Goal: Transaction & Acquisition: Purchase product/service

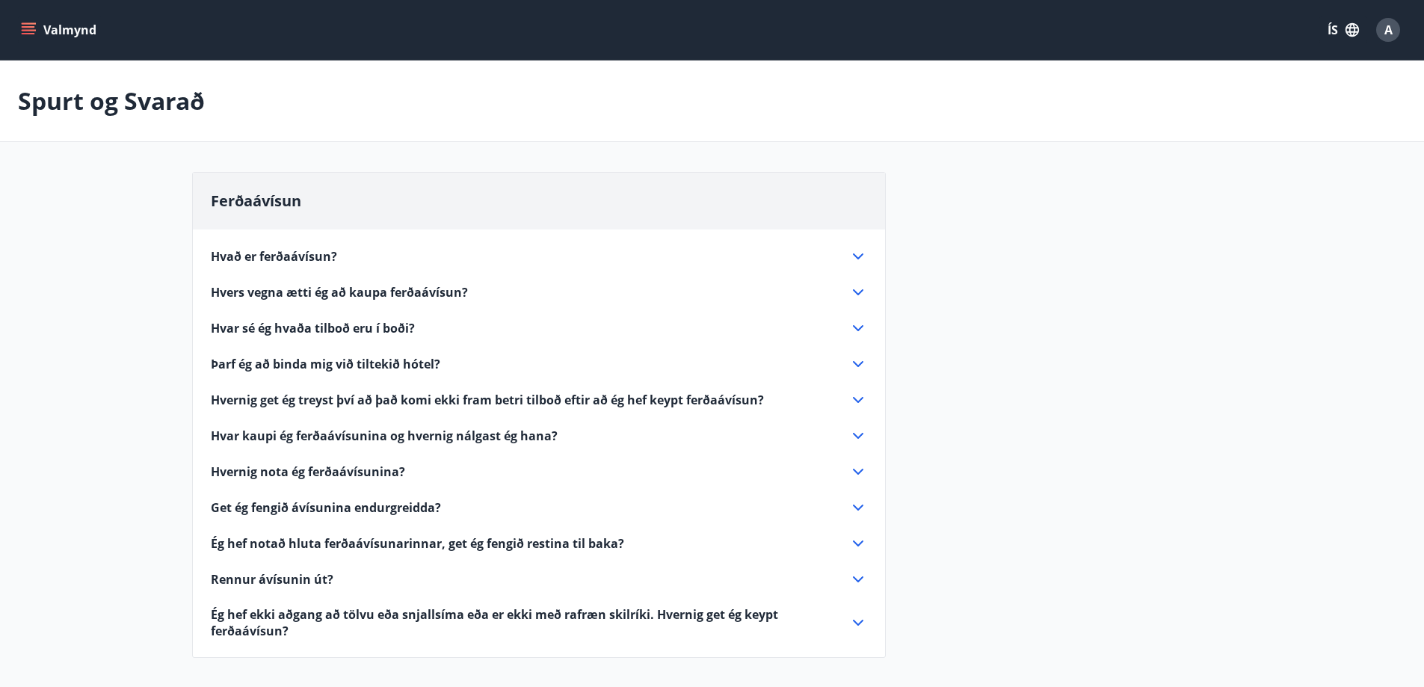
drag, startPoint x: 457, startPoint y: 46, endPoint x: 579, endPoint y: 162, distance: 167.6
click at [581, 163] on main "Spurt og Svarað Ferðaávísun Hvað er ferðaávísun? Ferðaávísun er inneign, sem þú…" at bounding box center [712, 368] width 1424 height 615
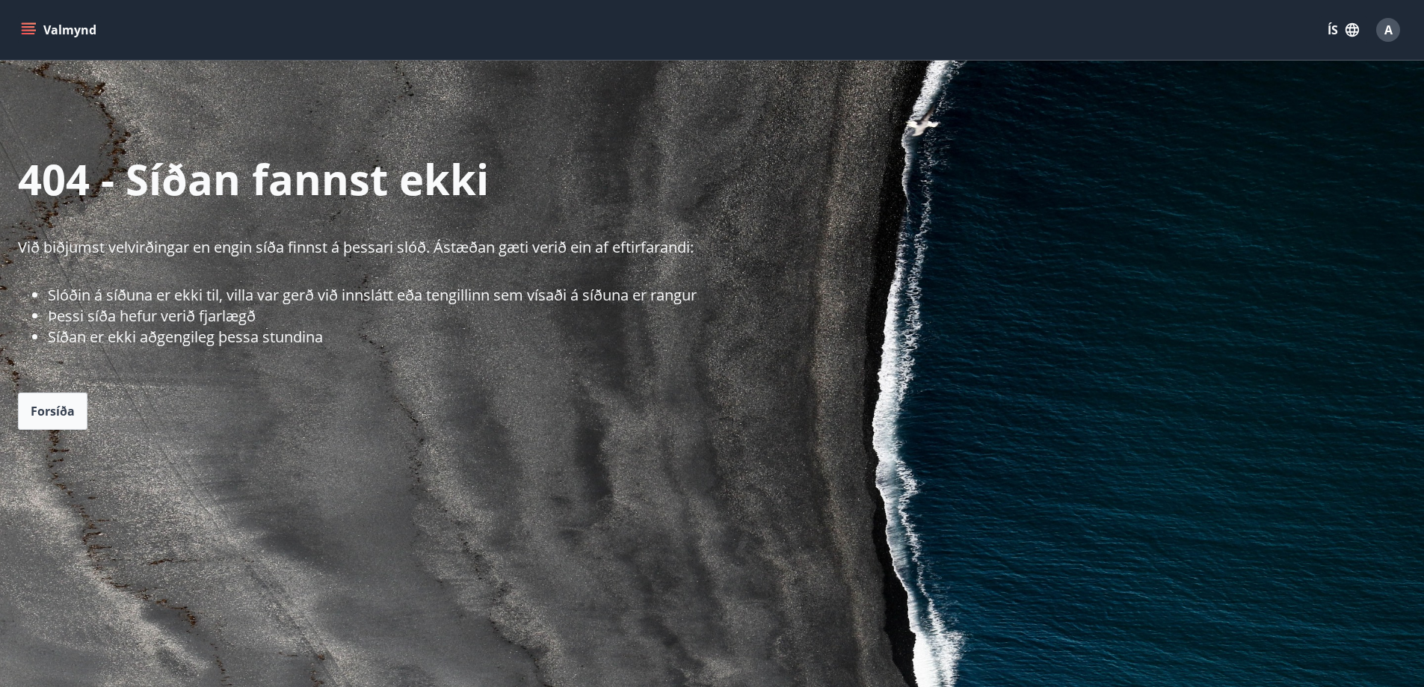
click at [36, 34] on button "Valmynd" at bounding box center [60, 29] width 84 height 27
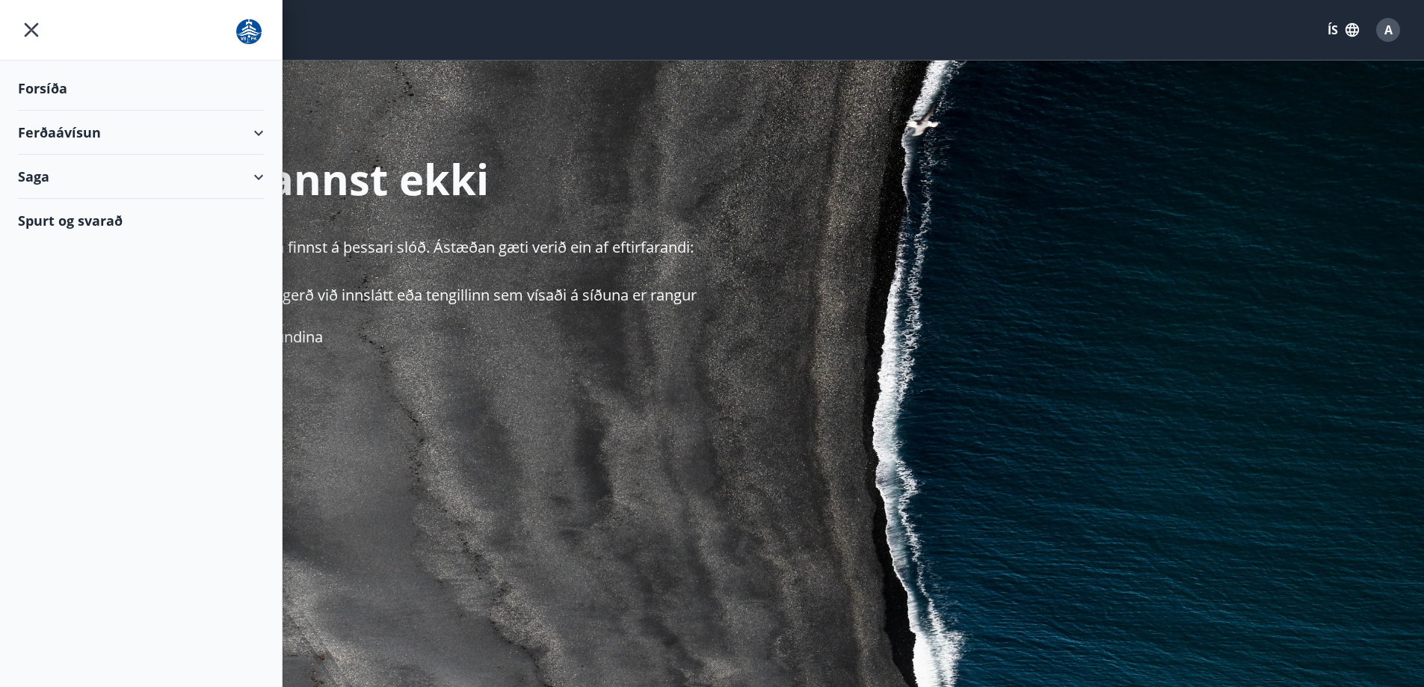
click at [71, 137] on div "Ferðaávísun" at bounding box center [141, 133] width 246 height 44
click at [70, 195] on div "Kaupa ferðaávísun" at bounding box center [141, 201] width 222 height 31
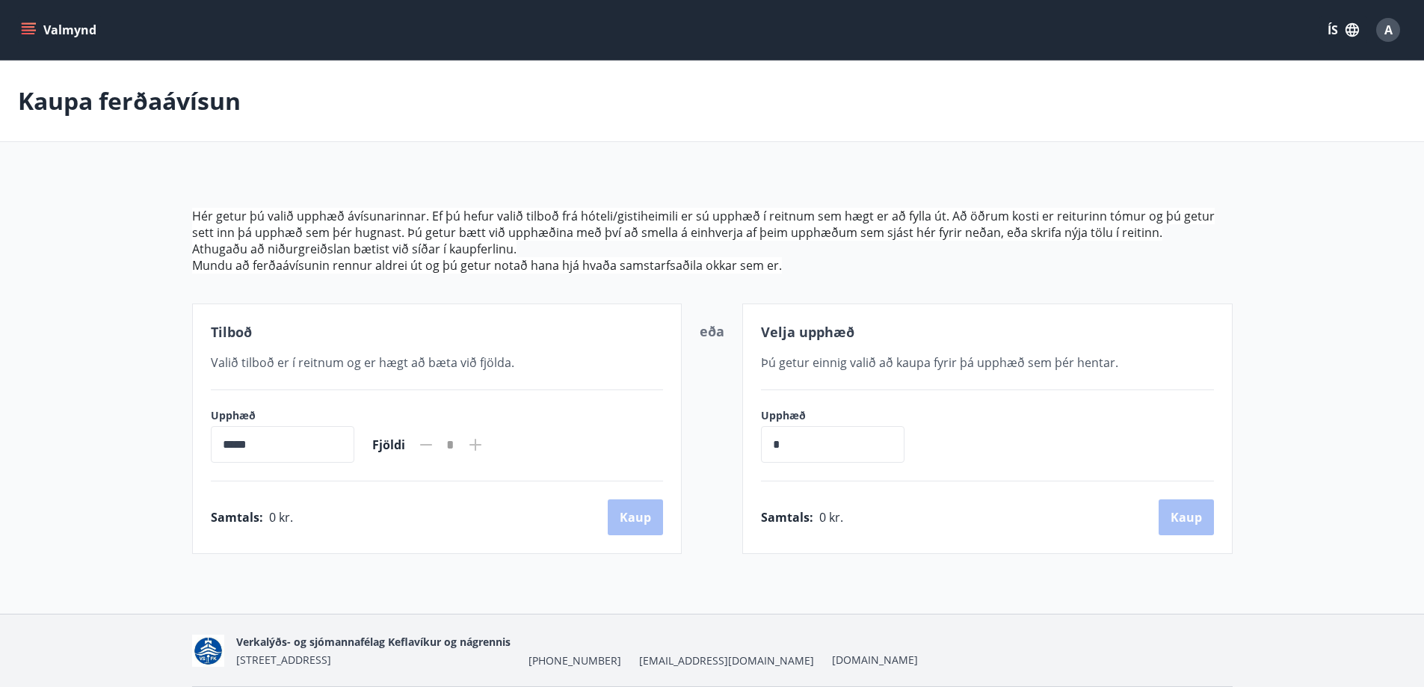
click at [806, 439] on input "*" at bounding box center [833, 444] width 144 height 37
type input "******"
click at [1189, 523] on button "Kaup" at bounding box center [1186, 517] width 55 height 36
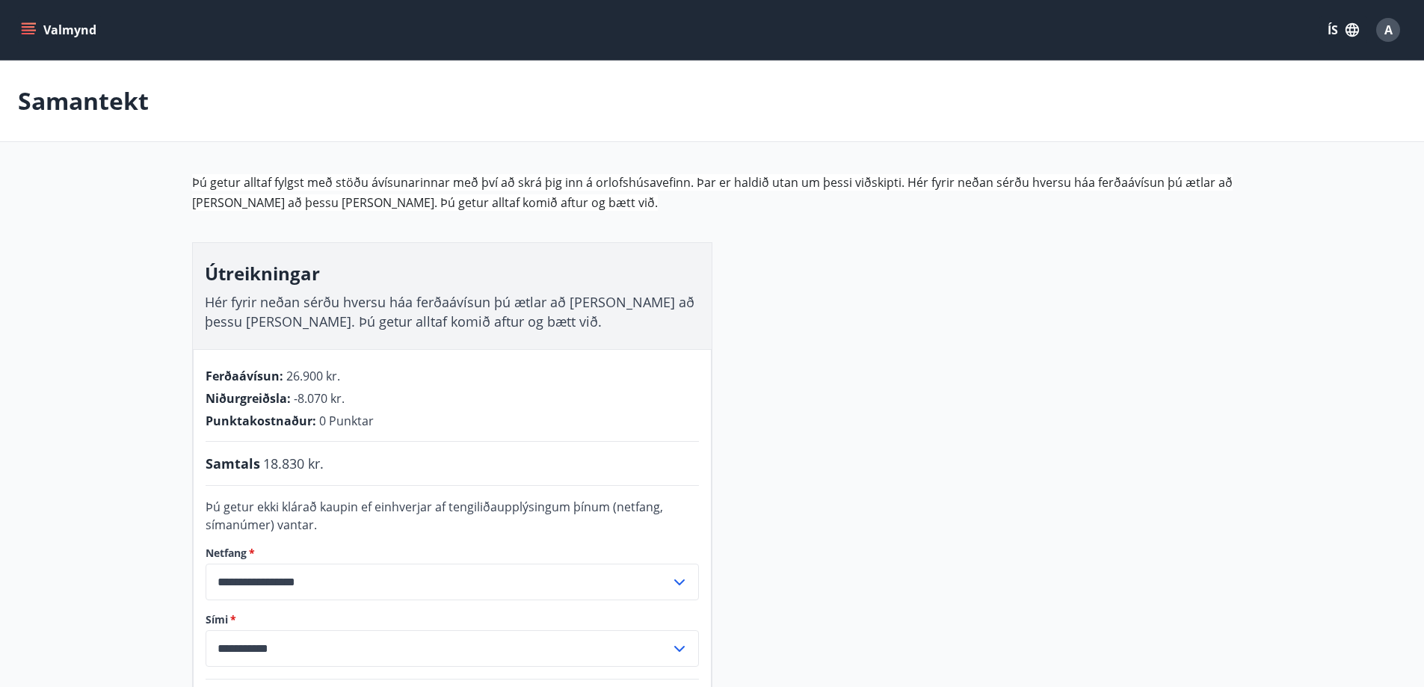
scroll to position [224, 0]
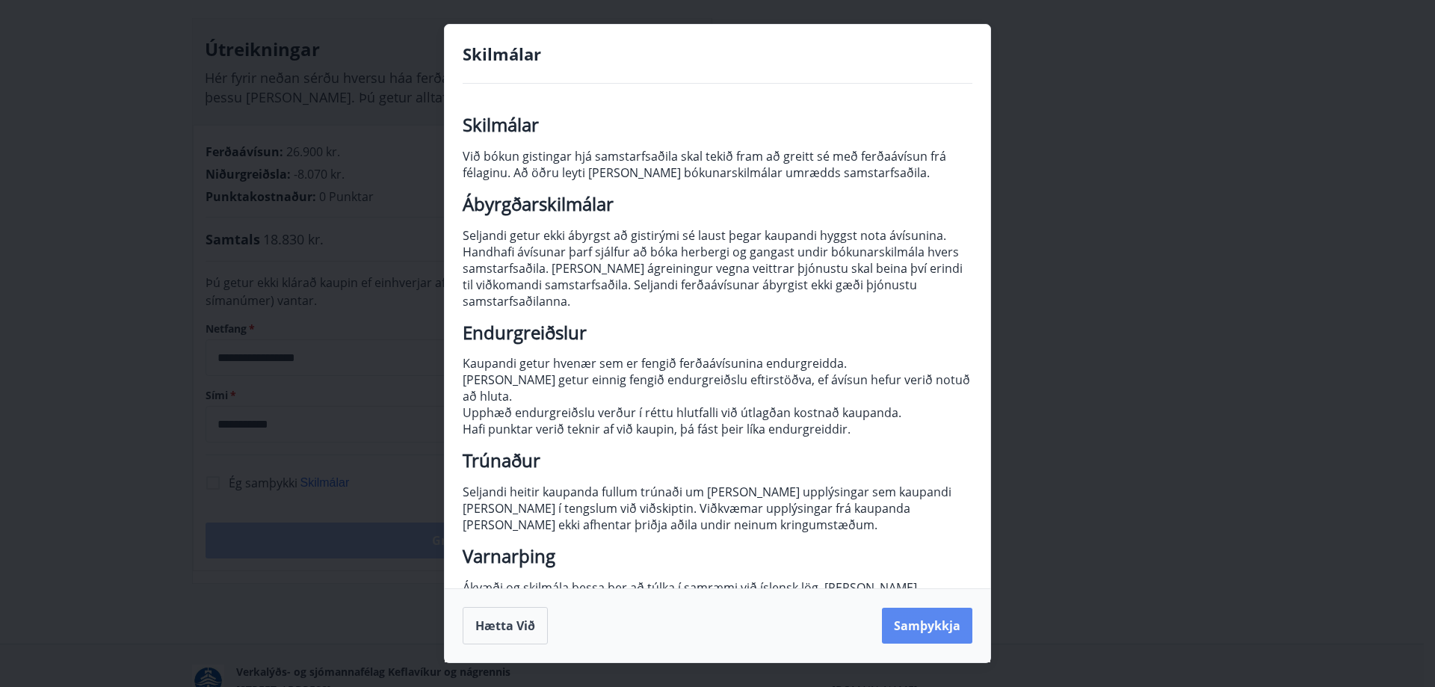
click at [947, 611] on button "Samþykkja" at bounding box center [927, 626] width 90 height 36
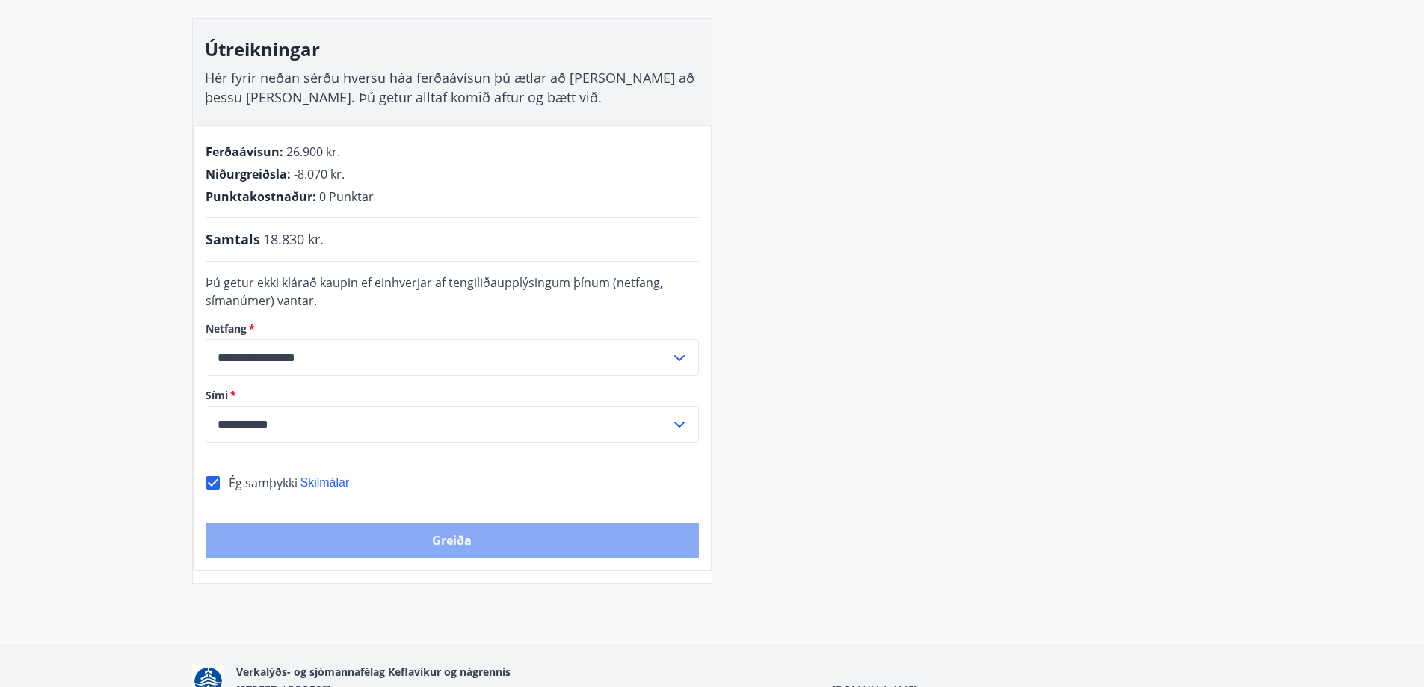
click at [360, 530] on button "Greiða" at bounding box center [452, 540] width 493 height 36
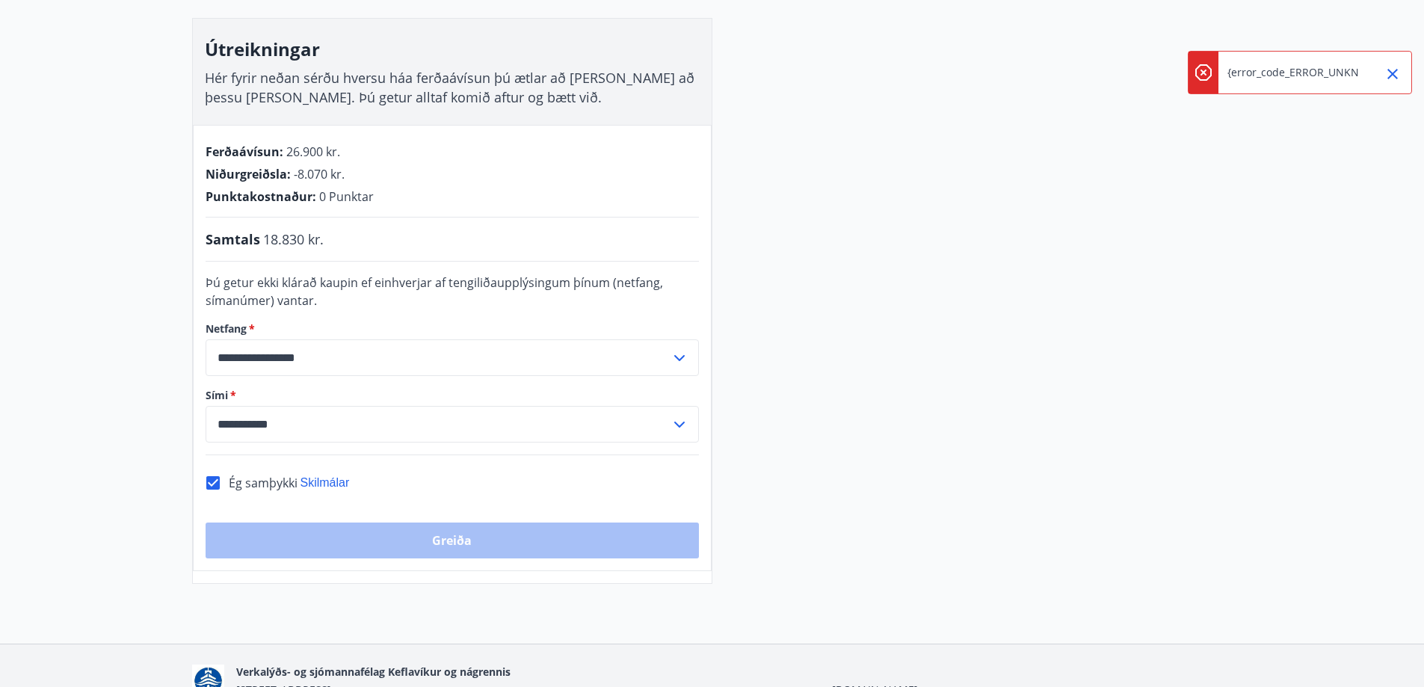
click at [555, 532] on div "Greiða" at bounding box center [452, 540] width 493 height 36
click at [1388, 77] on icon "Close" at bounding box center [1393, 74] width 18 height 18
click at [447, 537] on div "Greiða" at bounding box center [452, 540] width 493 height 36
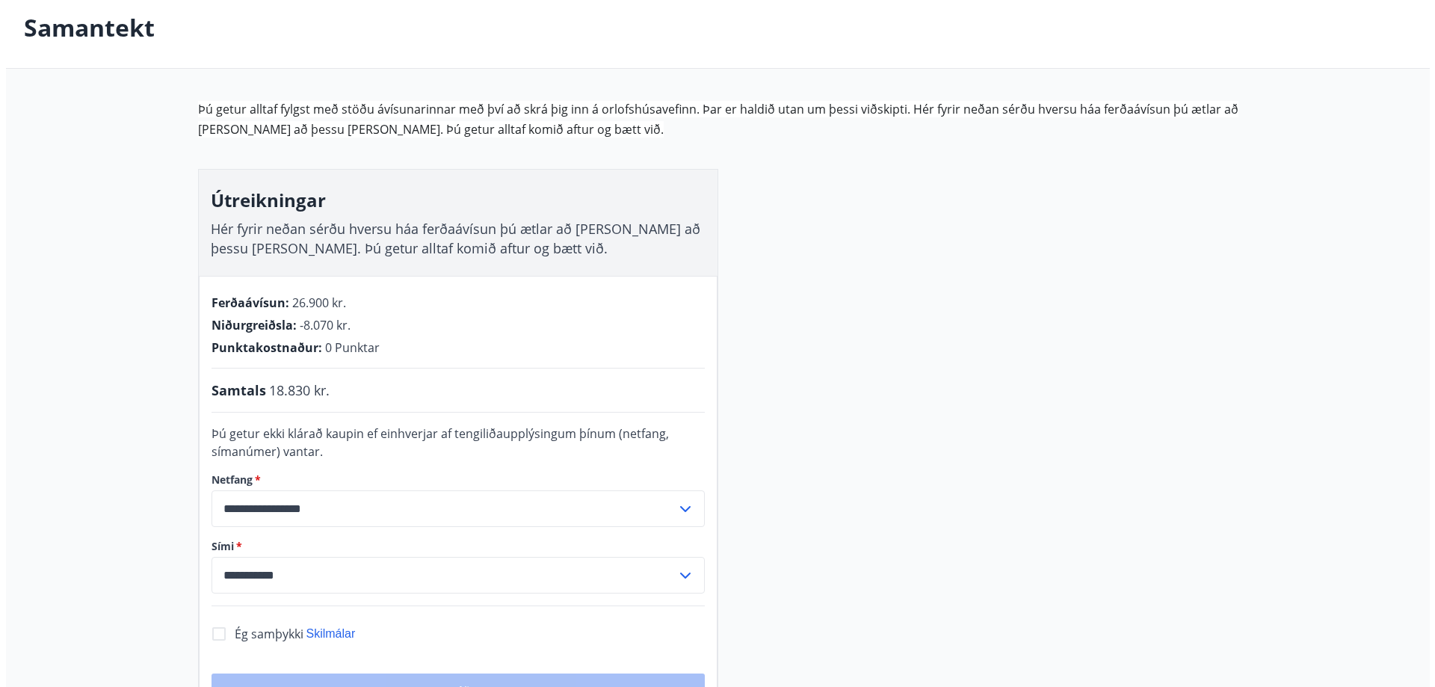
scroll to position [306, 0]
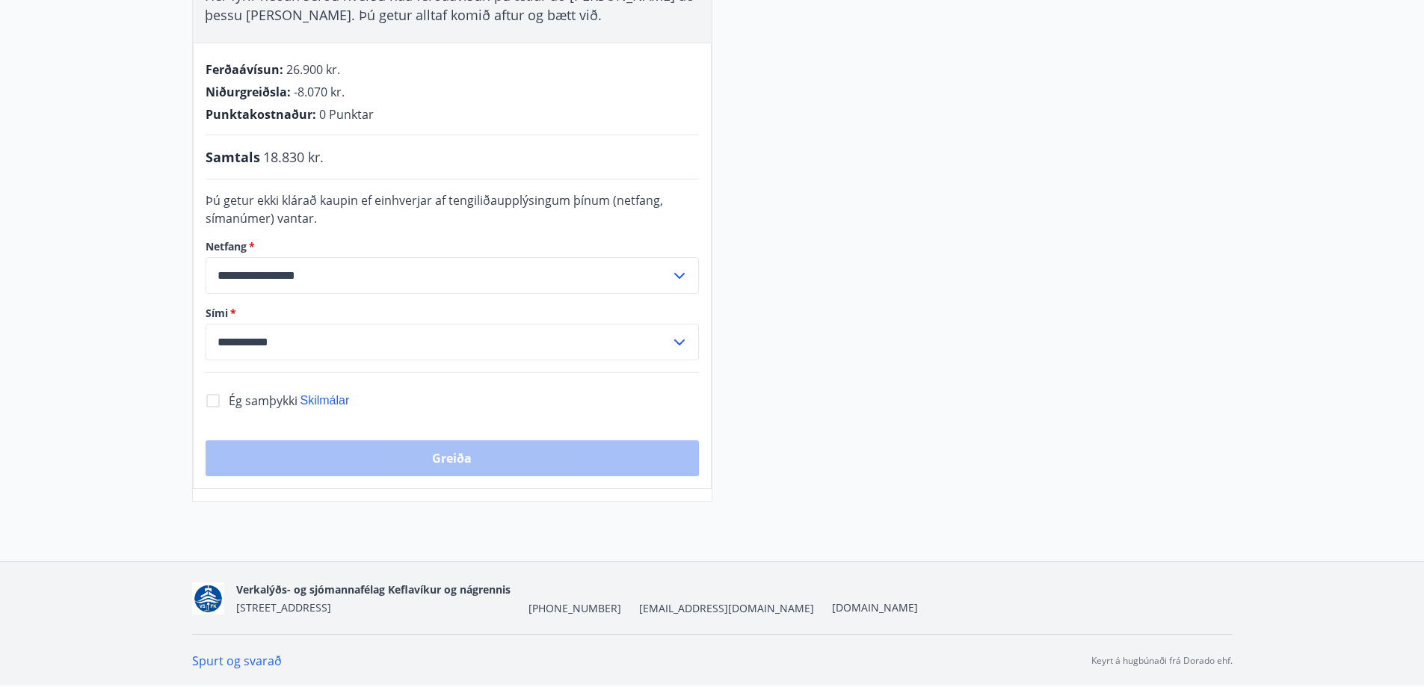
click at [246, 397] on span "Ég samþykki" at bounding box center [263, 400] width 69 height 16
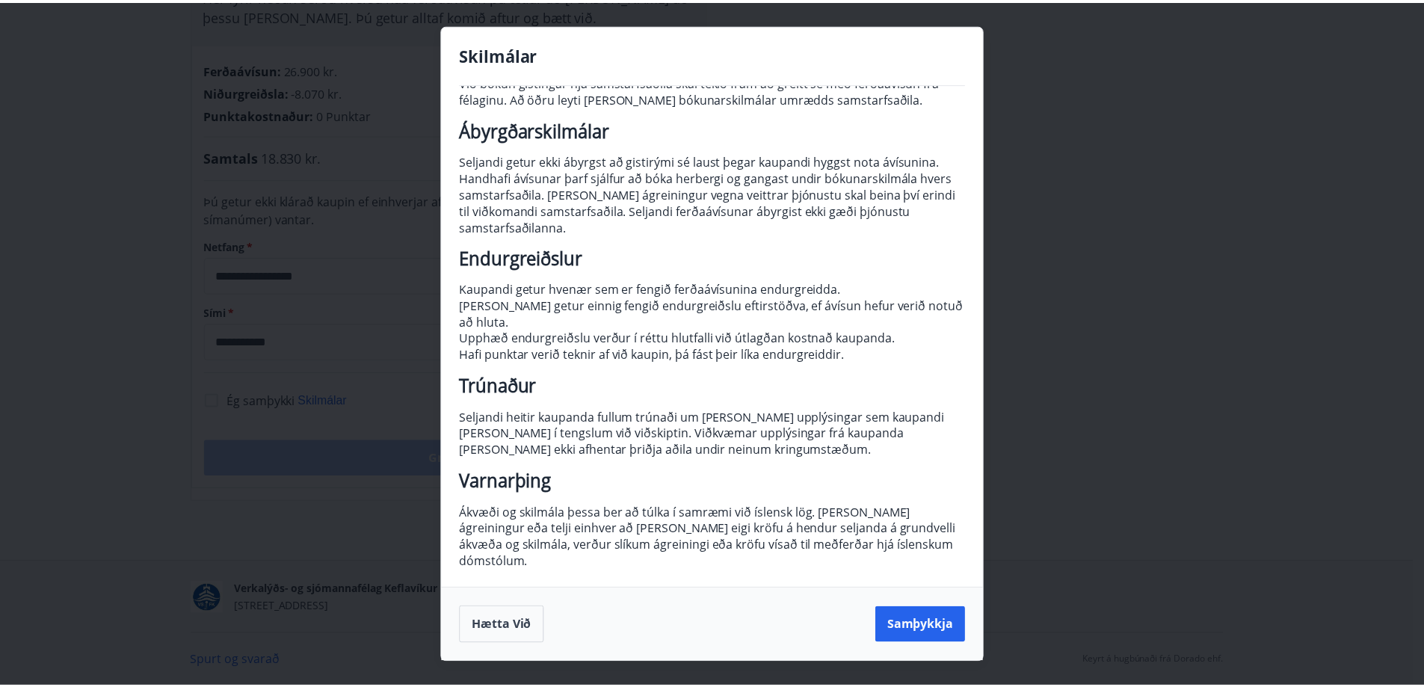
scroll to position [91, 0]
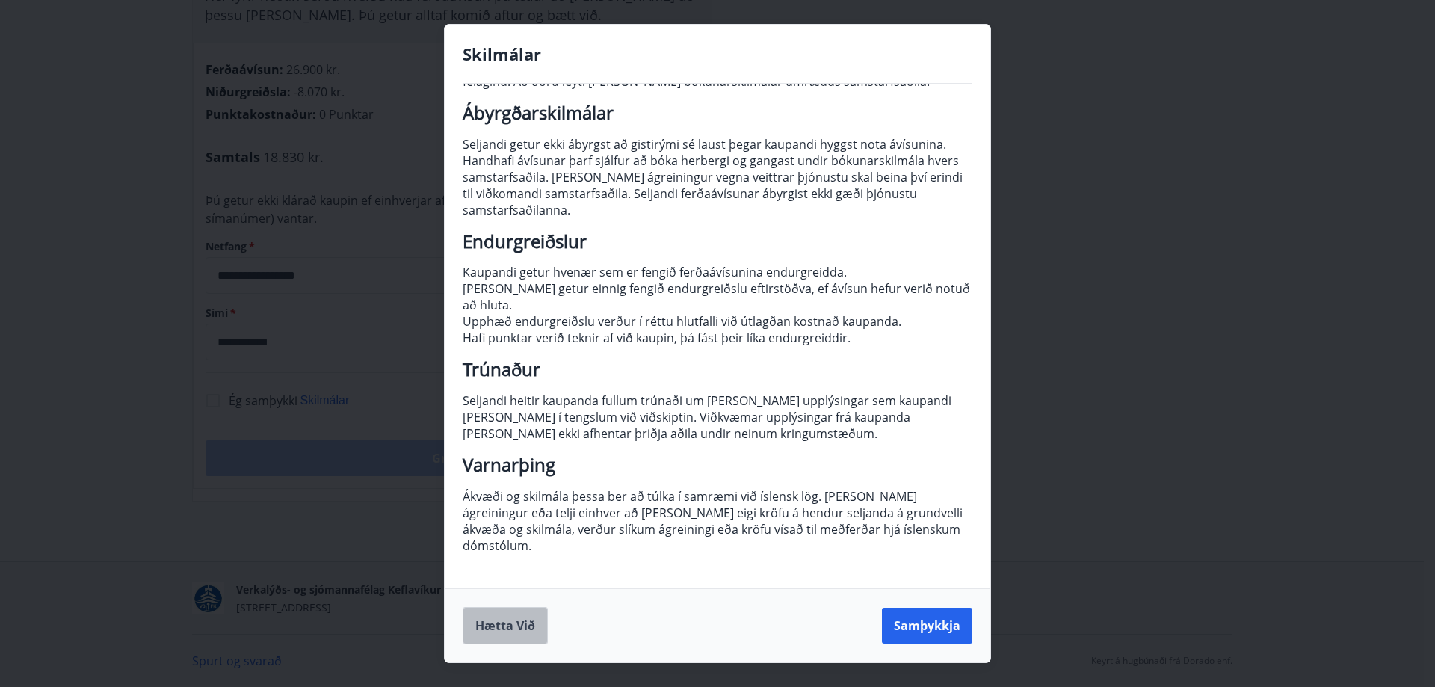
click at [497, 623] on button "Hætta við" at bounding box center [505, 625] width 85 height 37
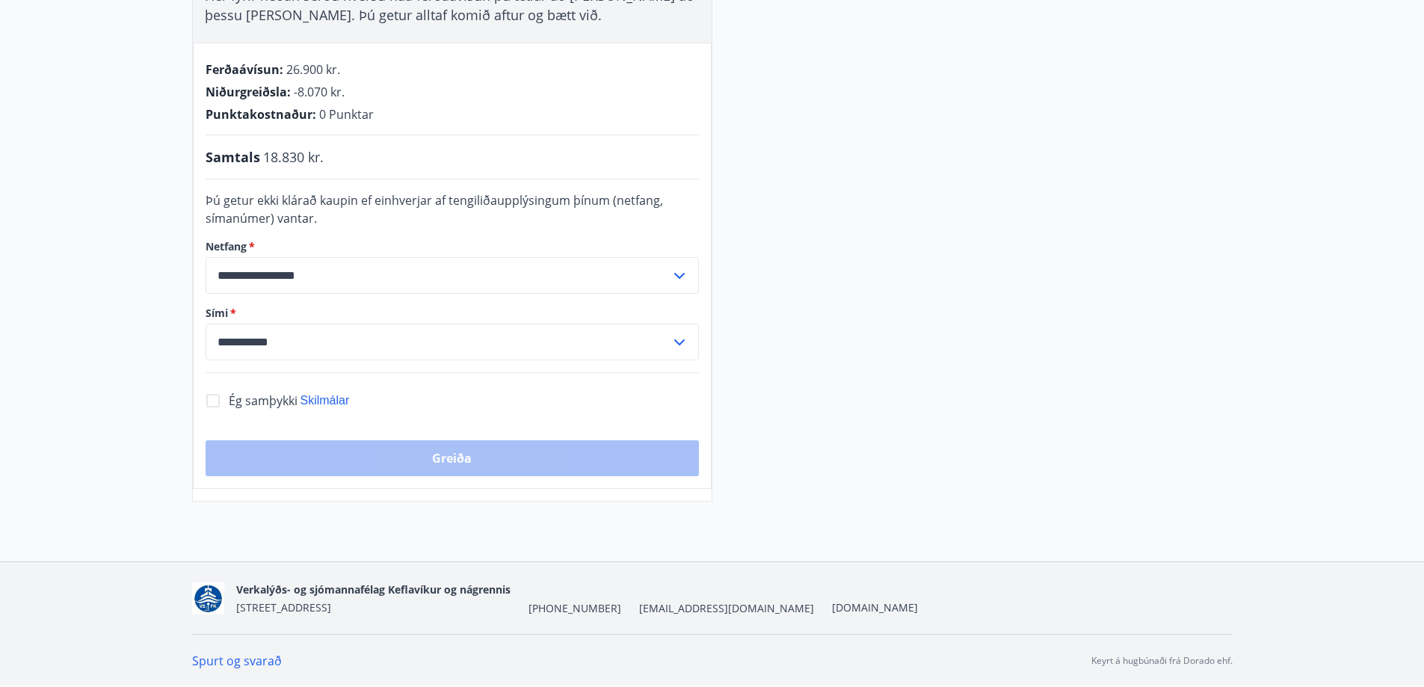
click at [378, 454] on div "Greiða" at bounding box center [452, 458] width 493 height 36
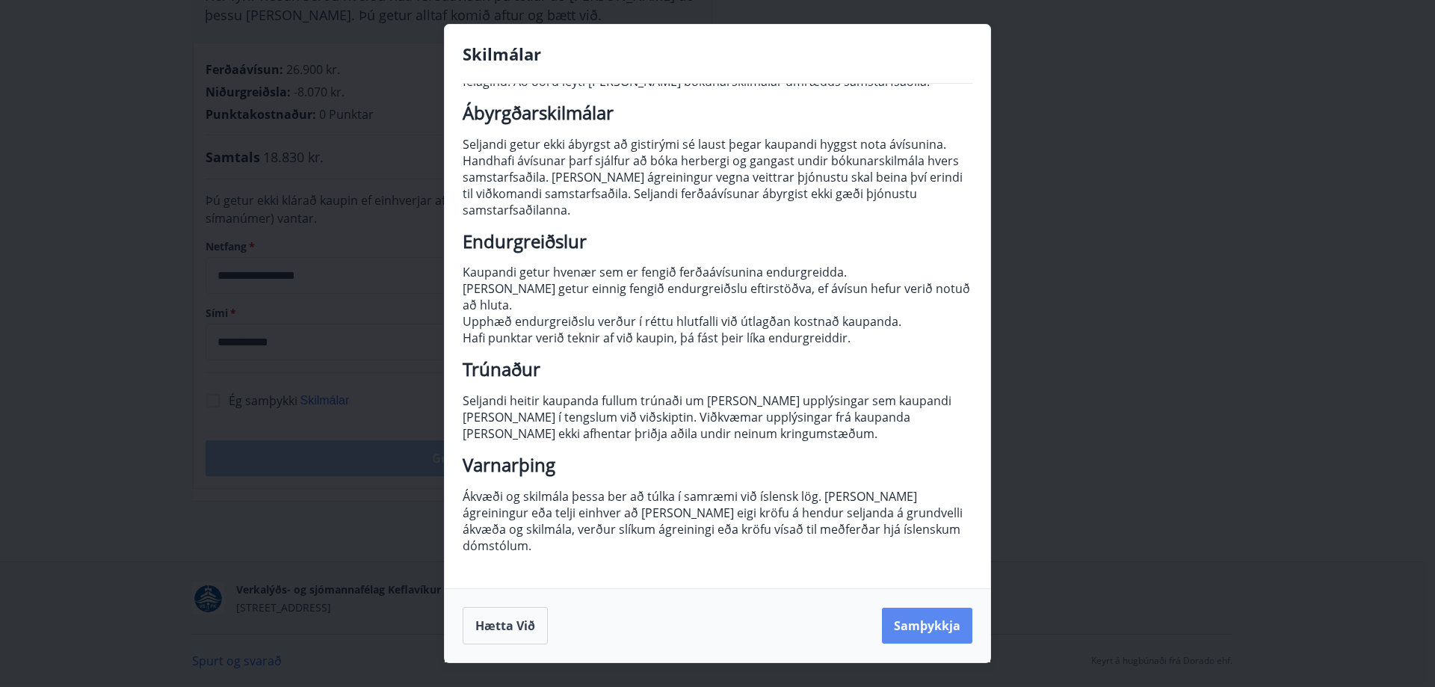
click at [936, 635] on button "Samþykkja" at bounding box center [927, 626] width 90 height 36
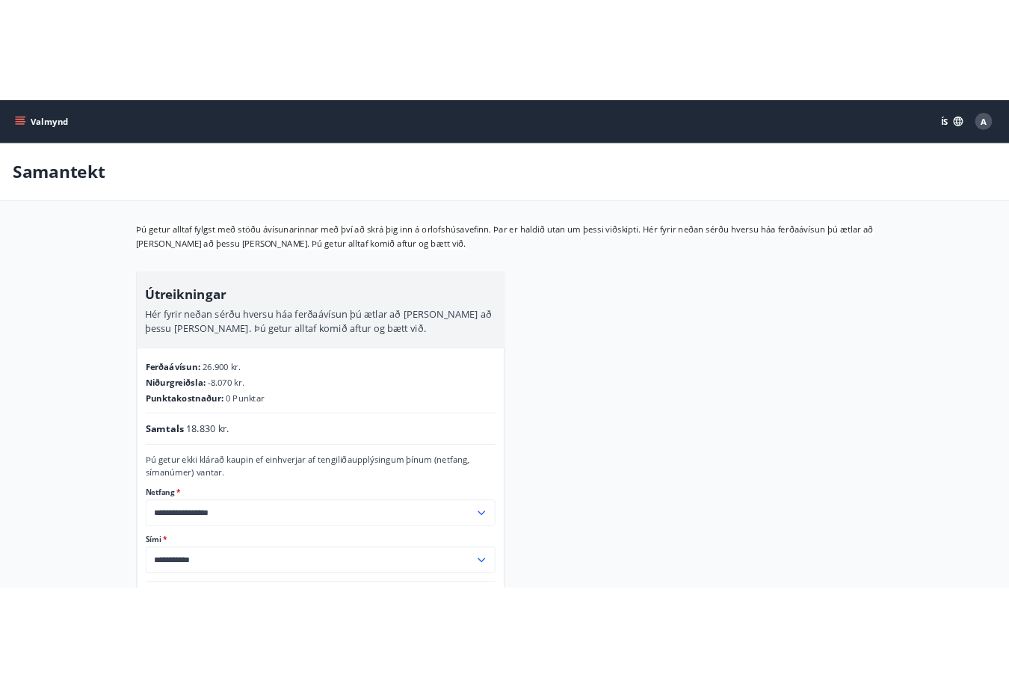
scroll to position [149, 0]
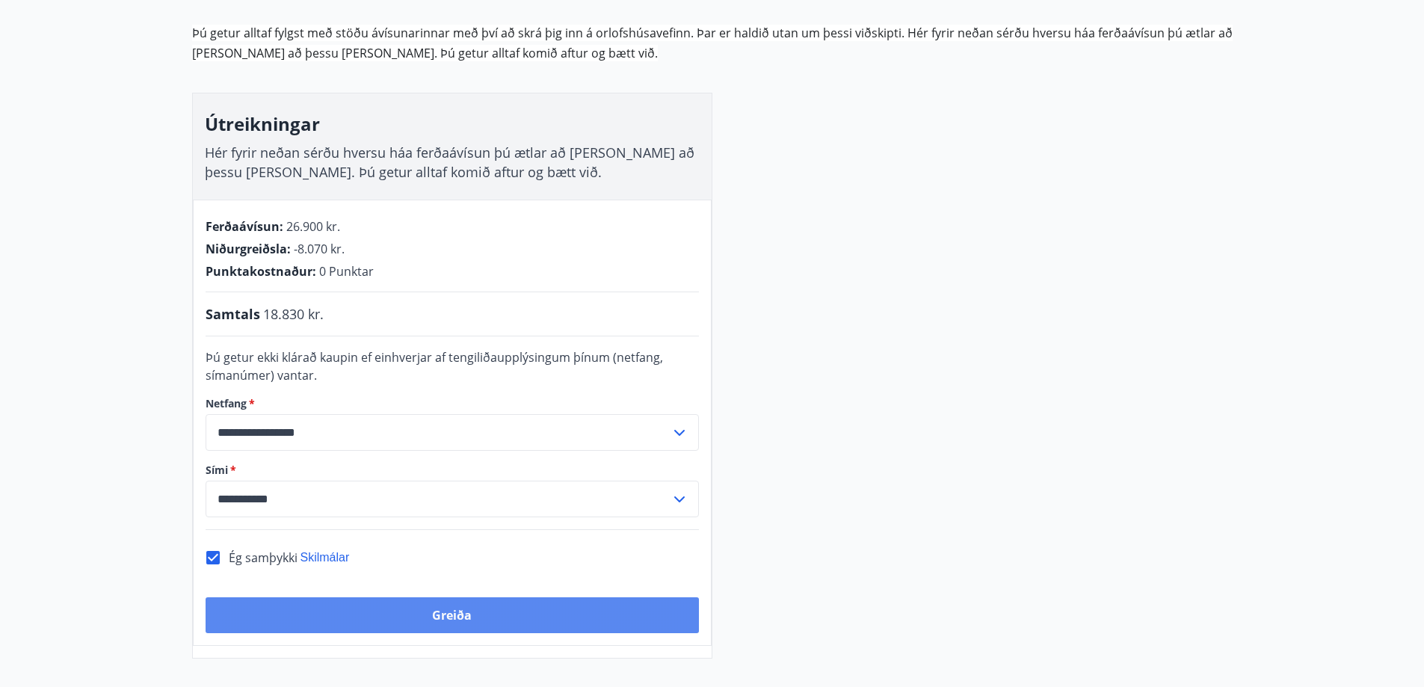
click at [403, 617] on button "Greiða" at bounding box center [452, 615] width 493 height 36
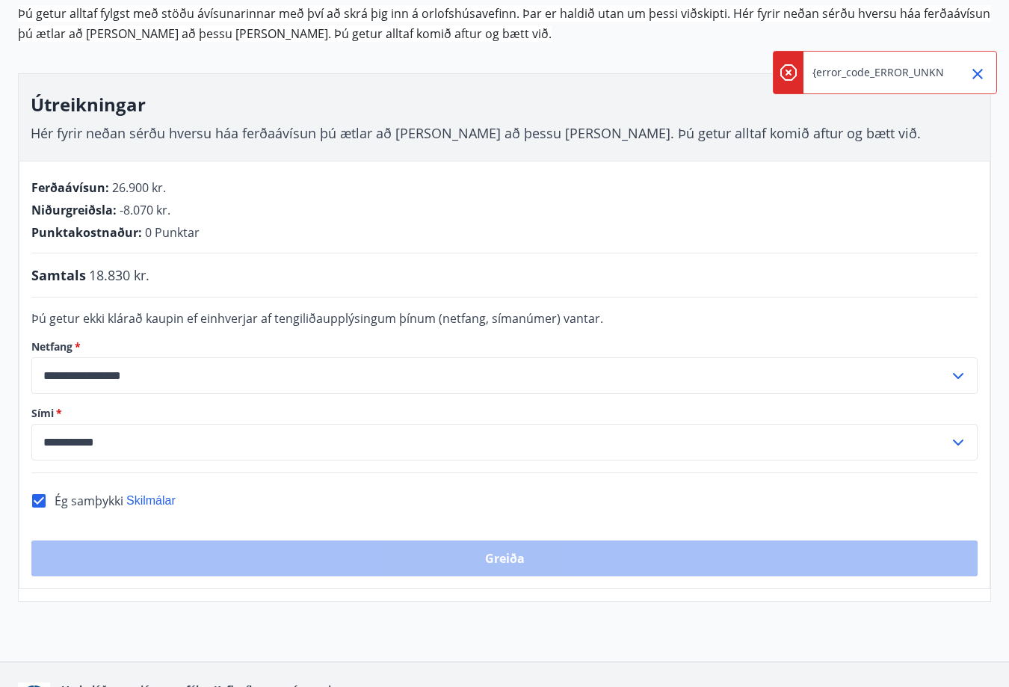
click at [903, 75] on div "{error_code_ERROR_UNKNOWN}" at bounding box center [878, 73] width 132 height 42
click at [889, 75] on div "{error_code_ERROR_UNKNOWN}" at bounding box center [878, 73] width 132 height 42
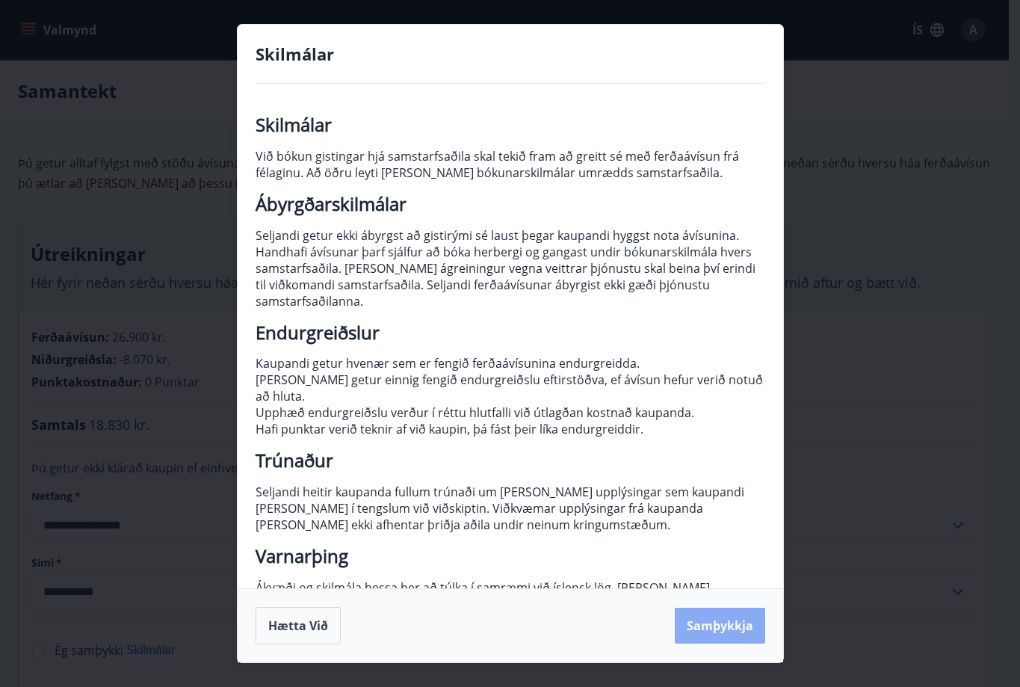
click at [730, 631] on button "Samþykkja" at bounding box center [720, 626] width 90 height 36
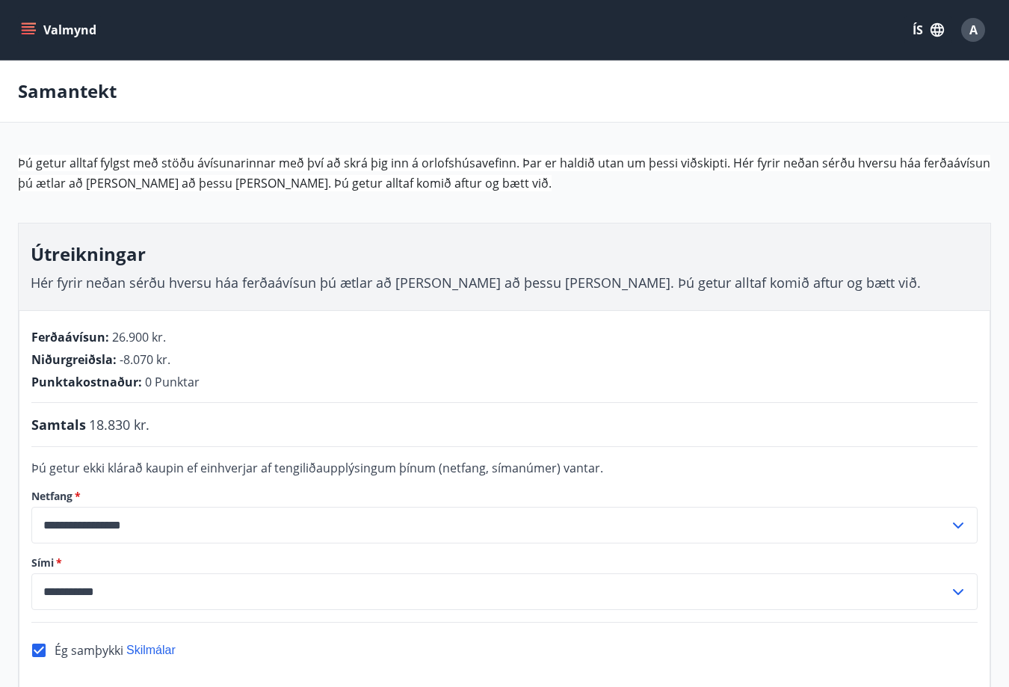
scroll to position [149, 0]
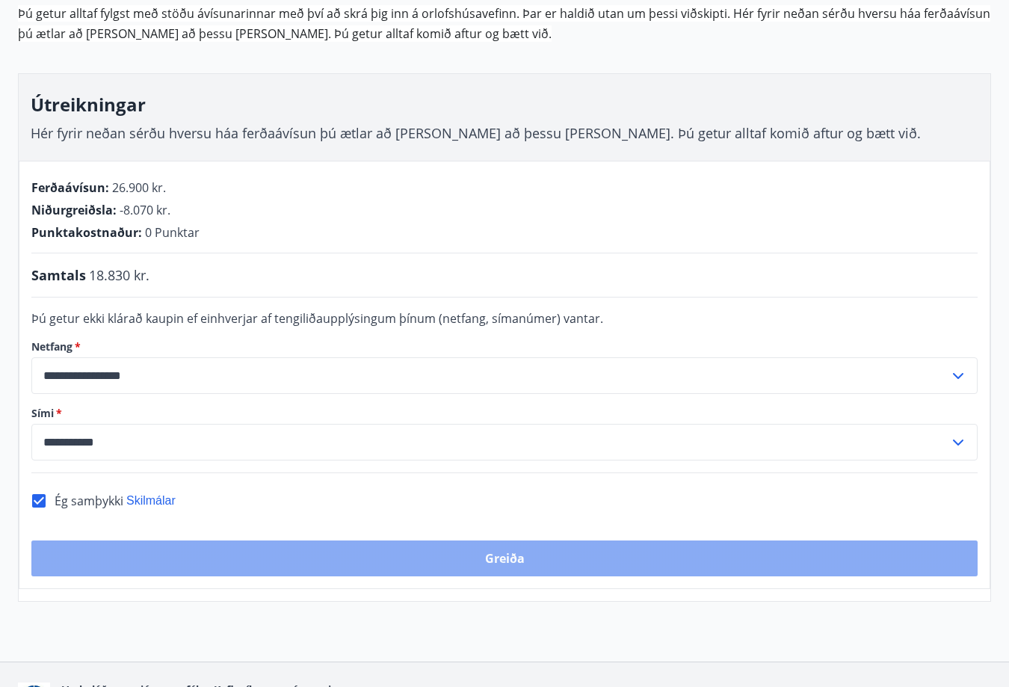
click at [533, 548] on button "Greiða" at bounding box center [504, 558] width 946 height 36
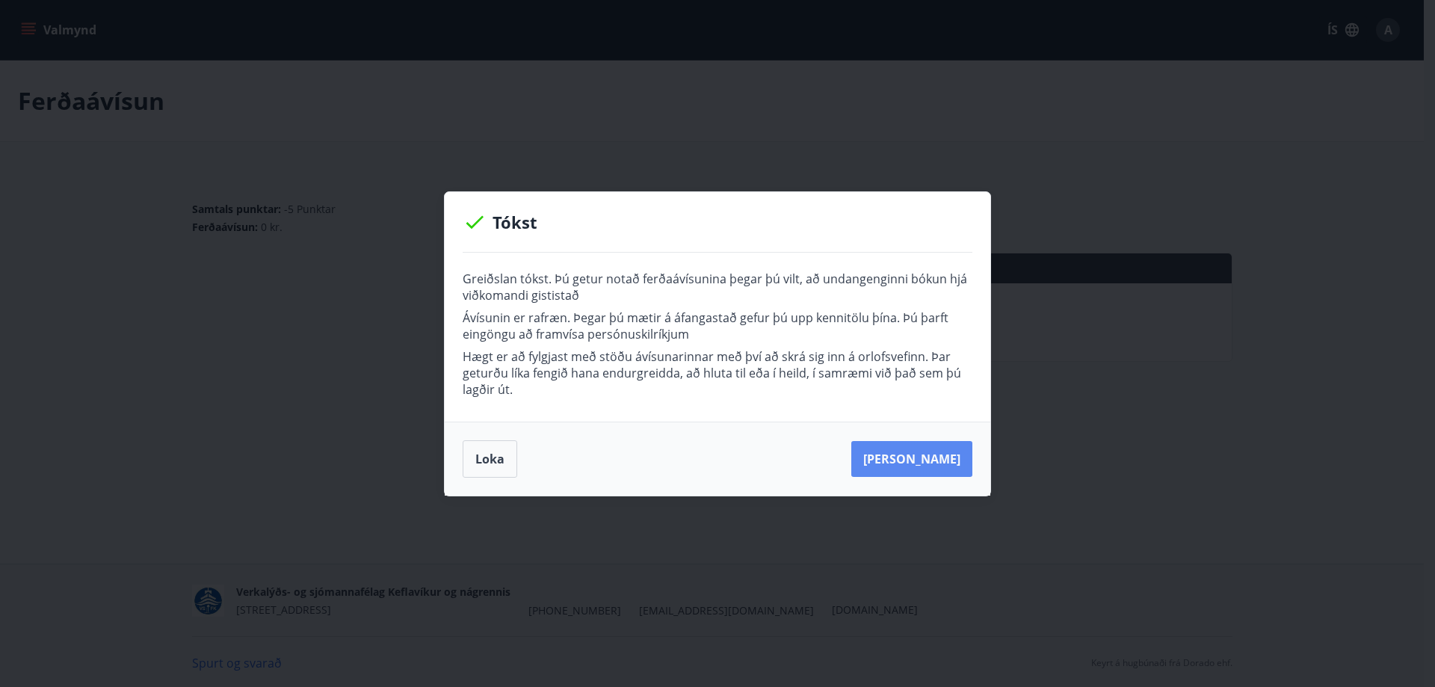
click at [917, 455] on button "[PERSON_NAME]" at bounding box center [911, 459] width 121 height 36
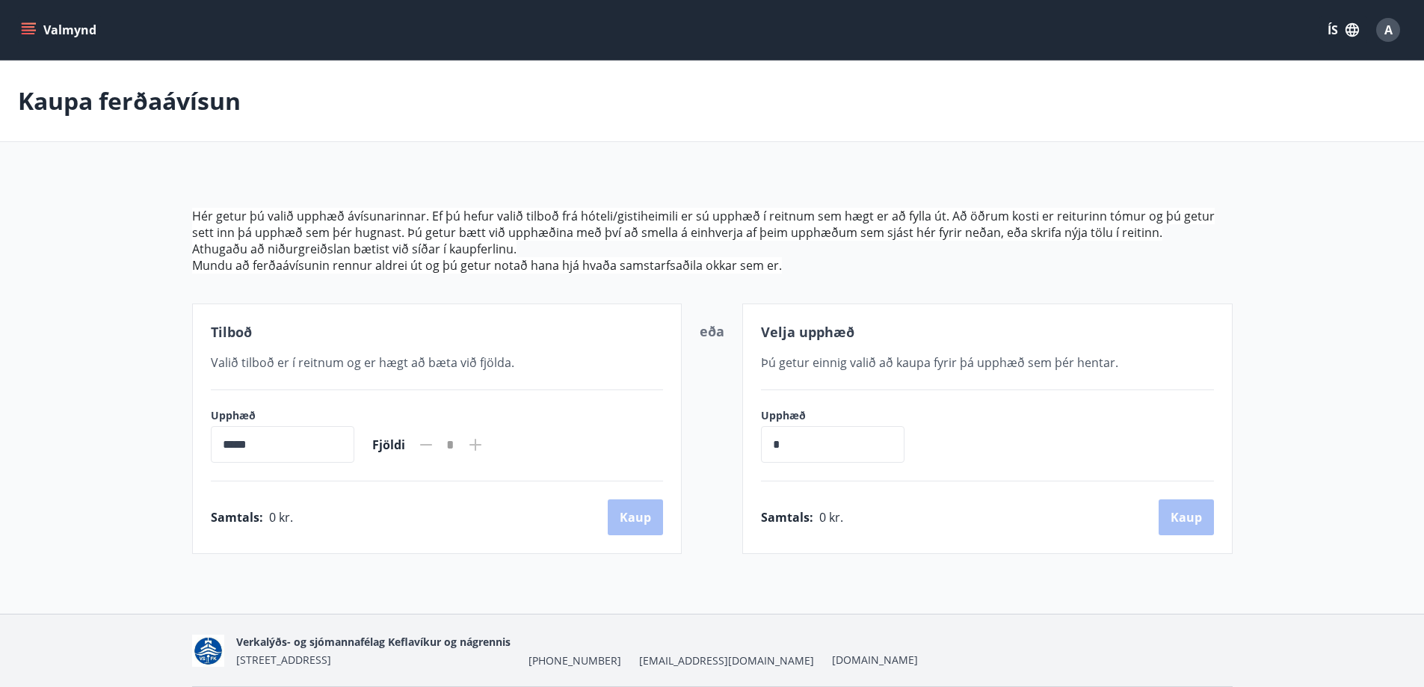
click at [854, 442] on input "*" at bounding box center [833, 444] width 144 height 37
type input "******"
click at [1189, 524] on button "Kaup" at bounding box center [1186, 517] width 55 height 36
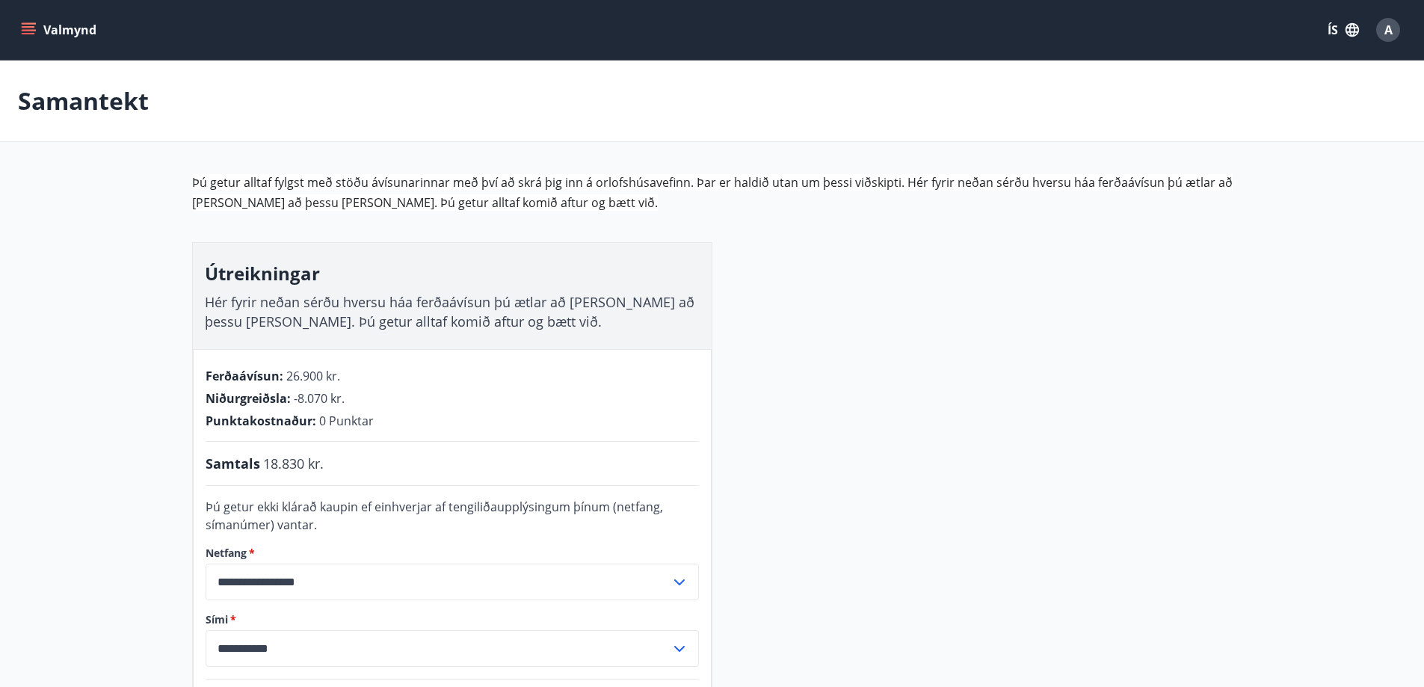
scroll to position [306, 0]
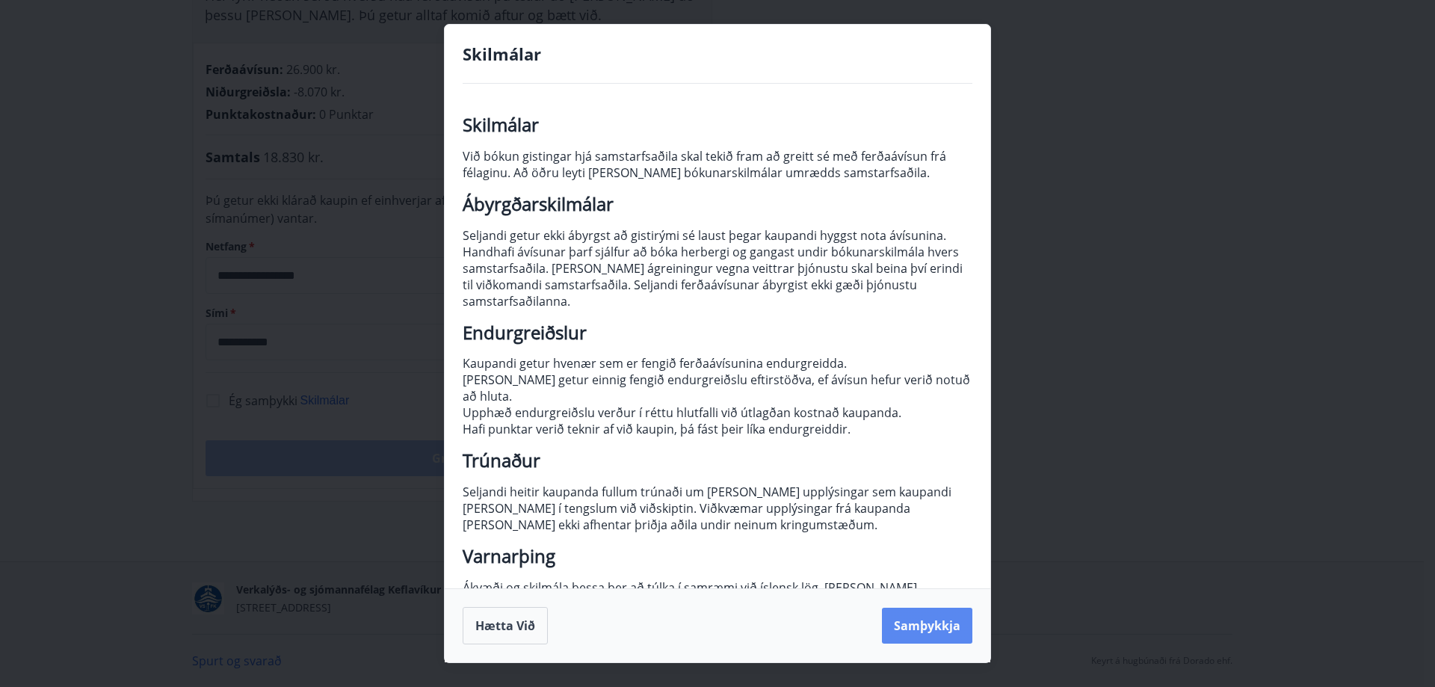
click at [949, 643] on button "Samþykkja" at bounding box center [927, 626] width 90 height 36
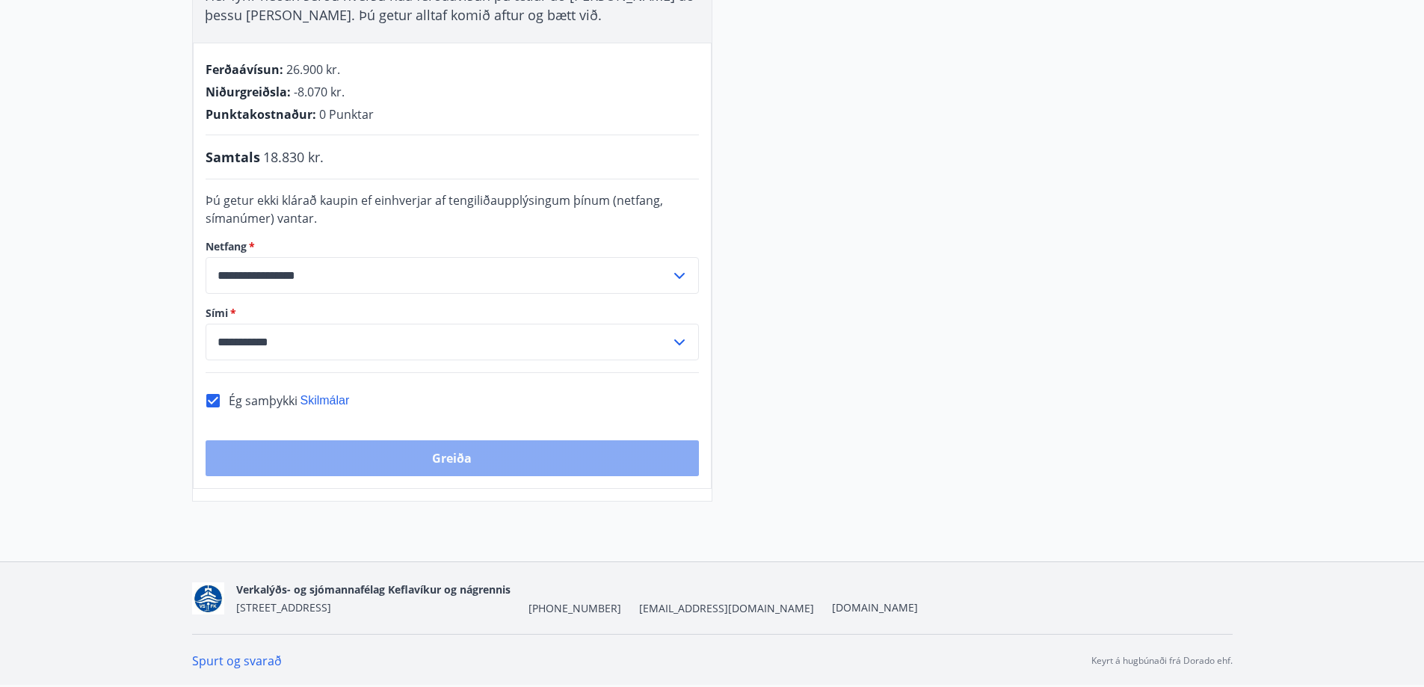
click at [534, 462] on button "Greiða" at bounding box center [452, 458] width 493 height 36
